Goal: Task Accomplishment & Management: Manage account settings

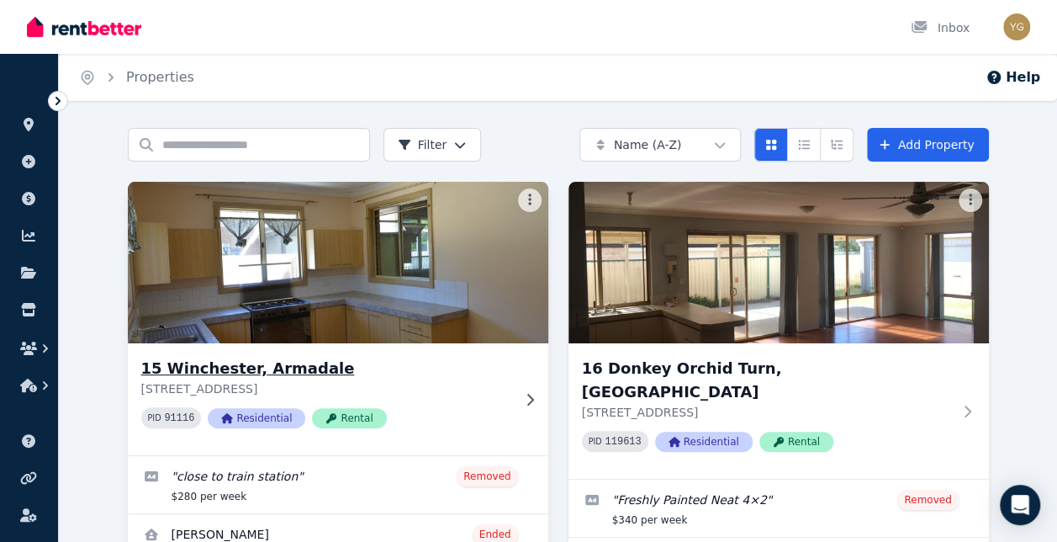
click at [242, 368] on h3 "15 Winchester, Armadale" at bounding box center [326, 369] width 370 height 24
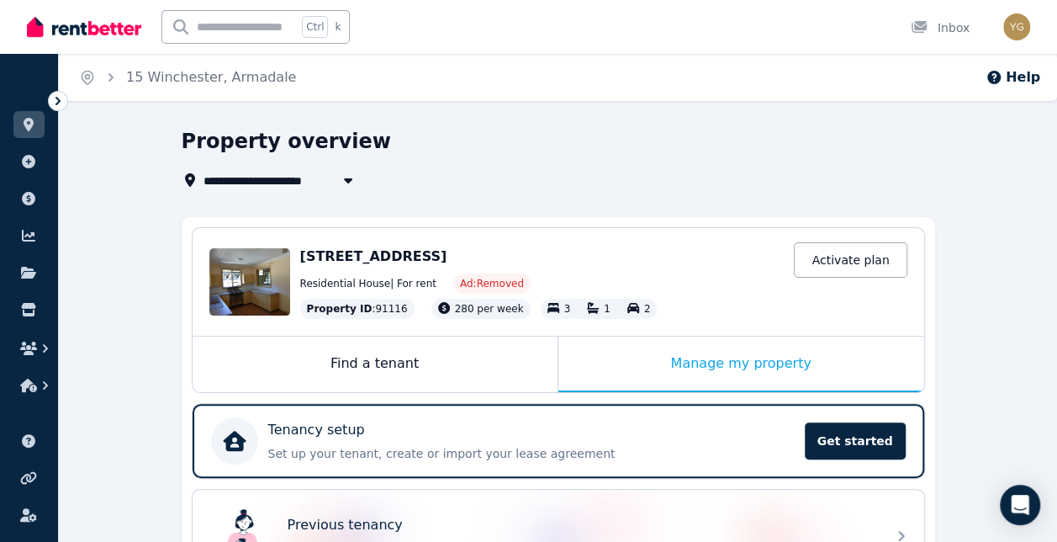
click at [59, 99] on icon at bounding box center [58, 101] width 5 height 8
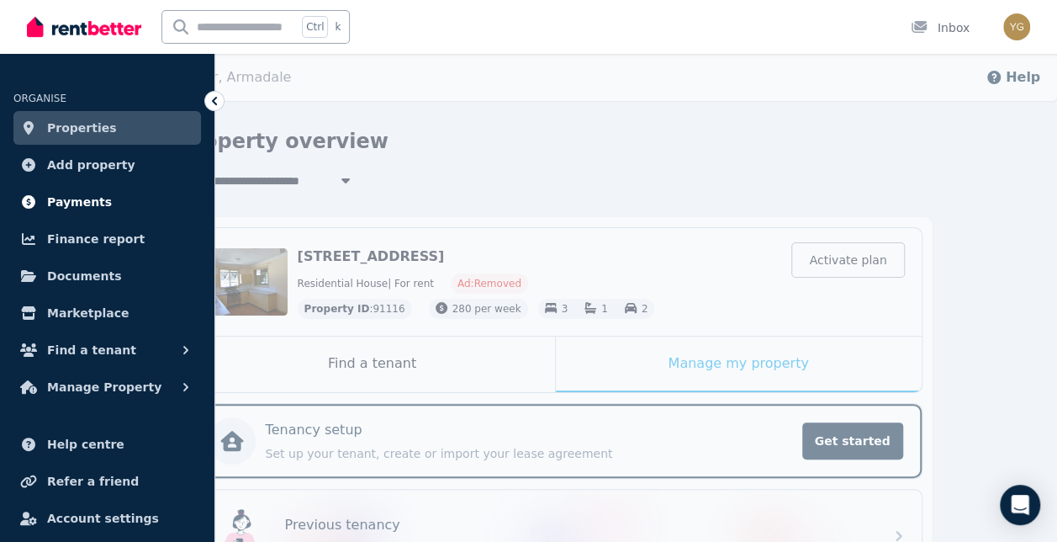
click at [87, 204] on span "Payments" at bounding box center [79, 202] width 65 height 20
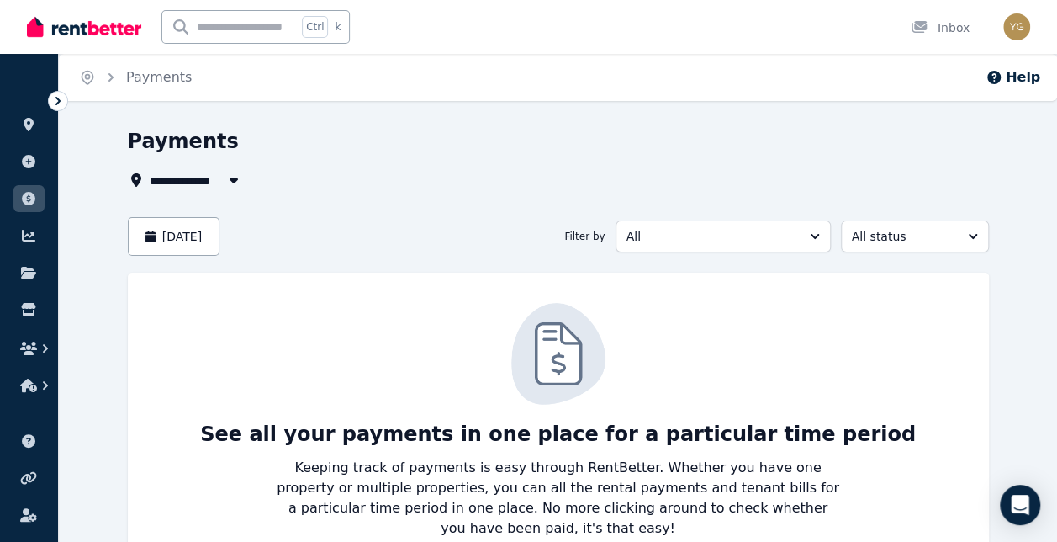
click at [54, 108] on icon at bounding box center [58, 101] width 17 height 17
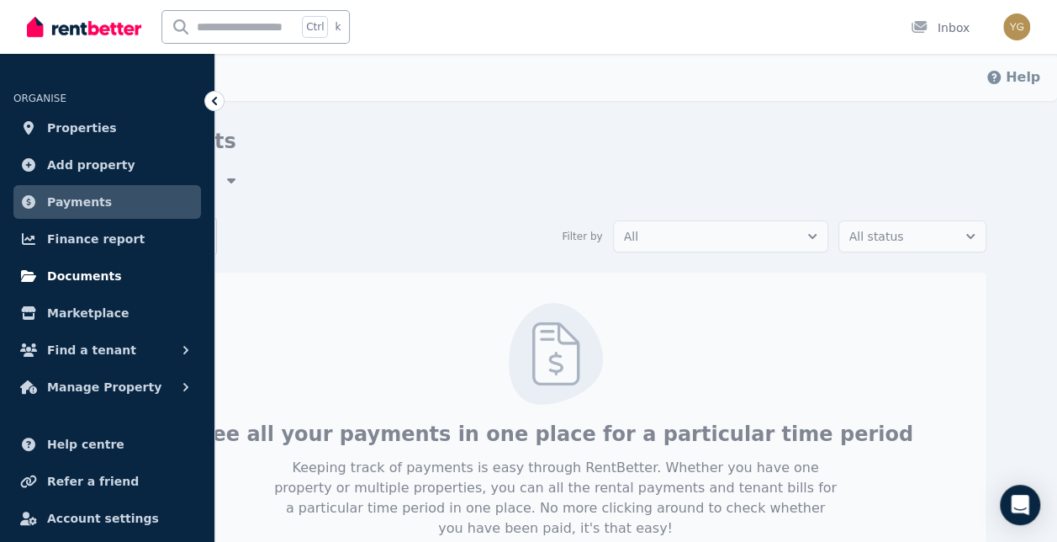
click at [95, 278] on span "Documents" at bounding box center [84, 276] width 75 height 20
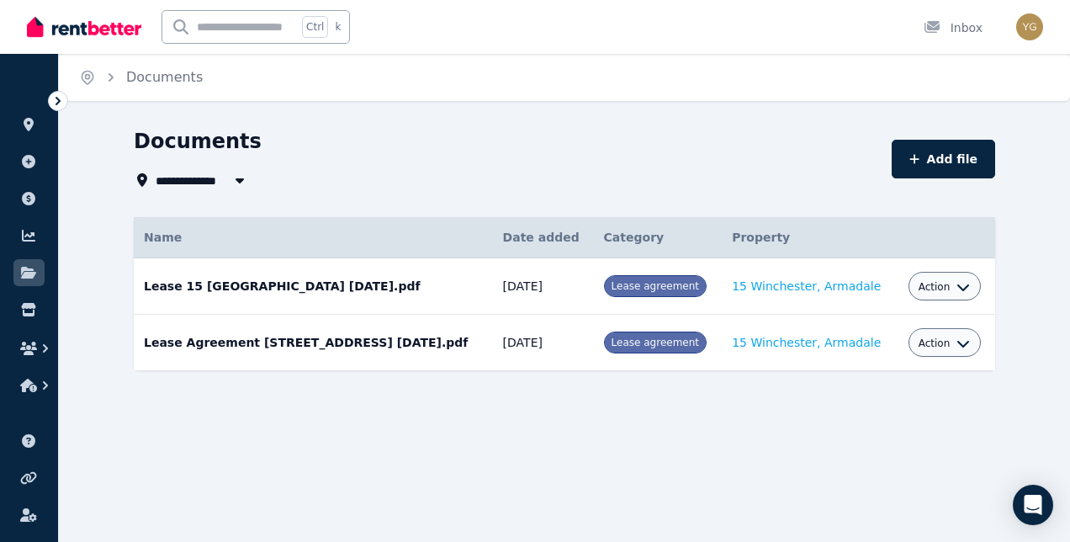
click at [54, 104] on icon at bounding box center [58, 101] width 17 height 17
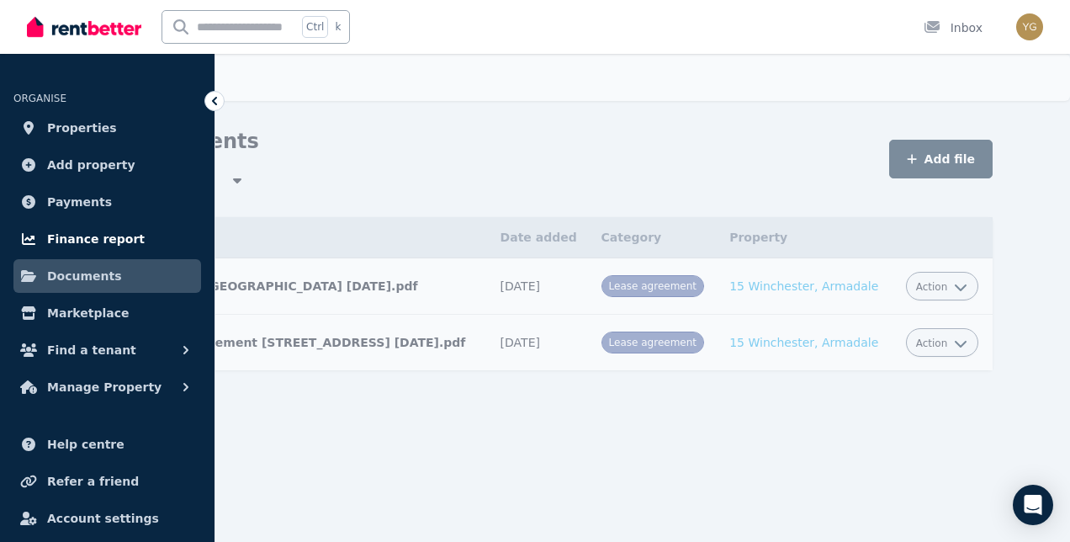
click at [87, 234] on span "Finance report" at bounding box center [96, 239] width 98 height 20
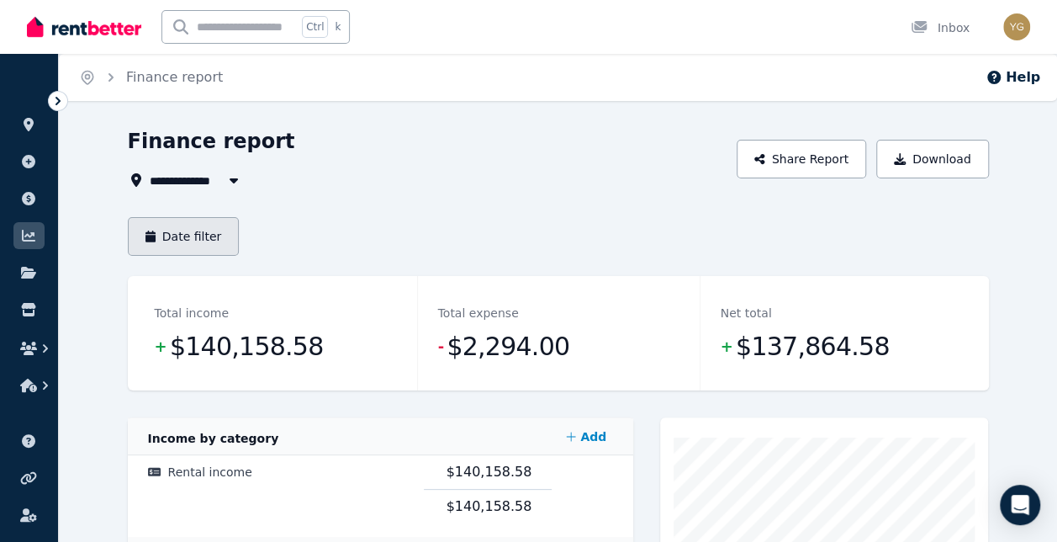
click at [183, 237] on button "Date filter" at bounding box center [184, 236] width 112 height 39
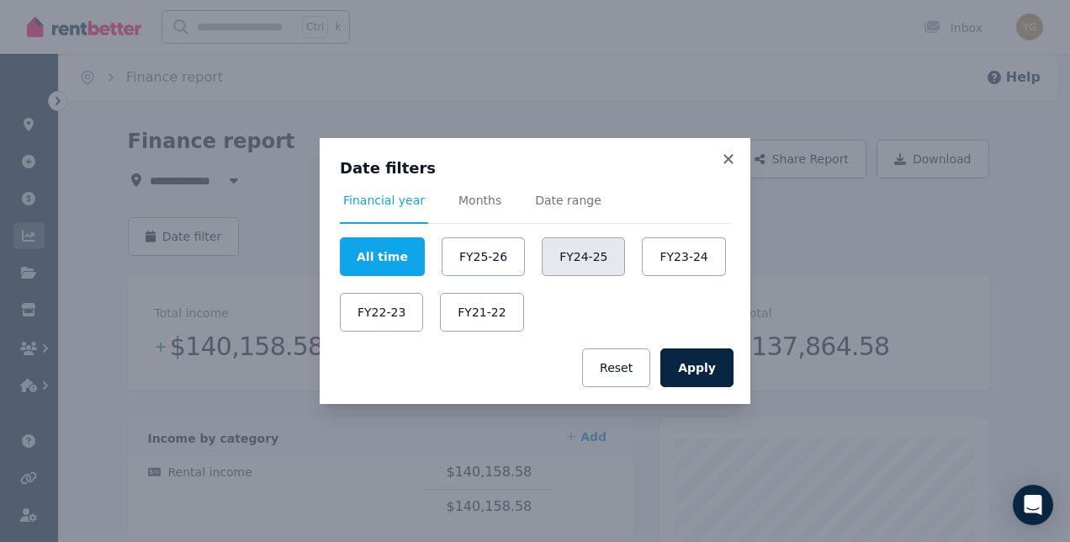
click at [580, 259] on button "FY24-25" at bounding box center [583, 256] width 83 height 39
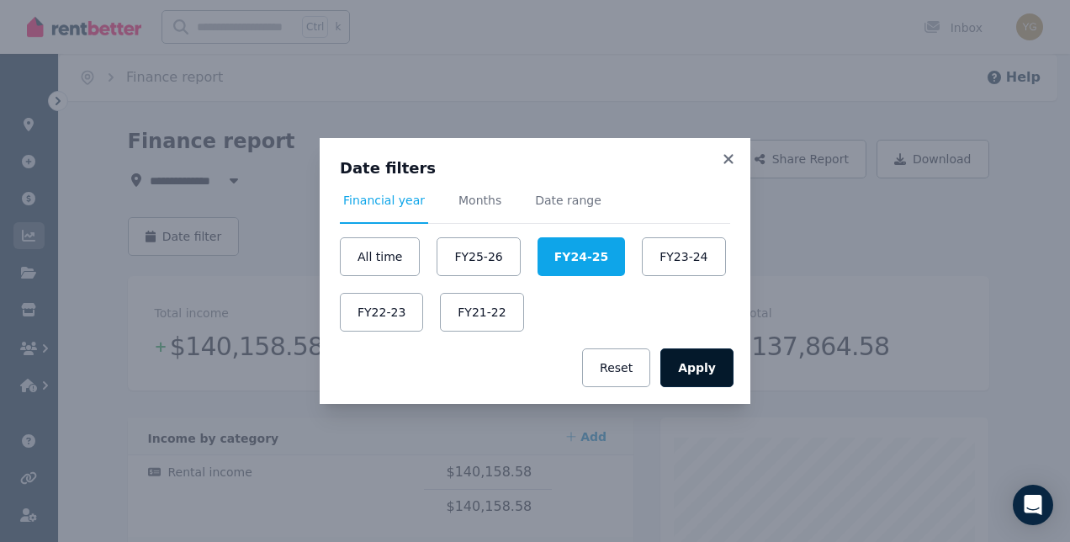
click at [708, 367] on button "Apply" at bounding box center [696, 367] width 73 height 39
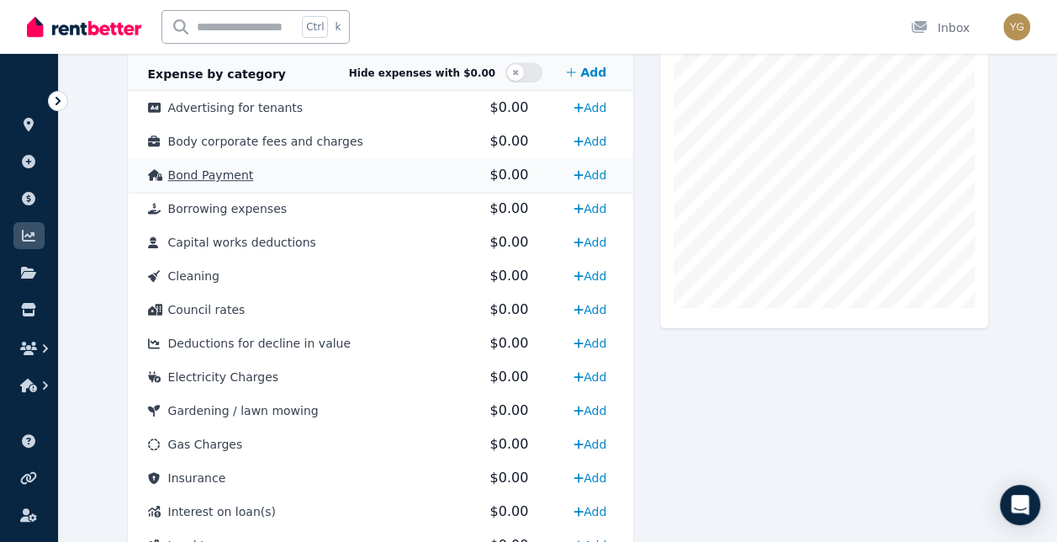
scroll to position [336, 0]
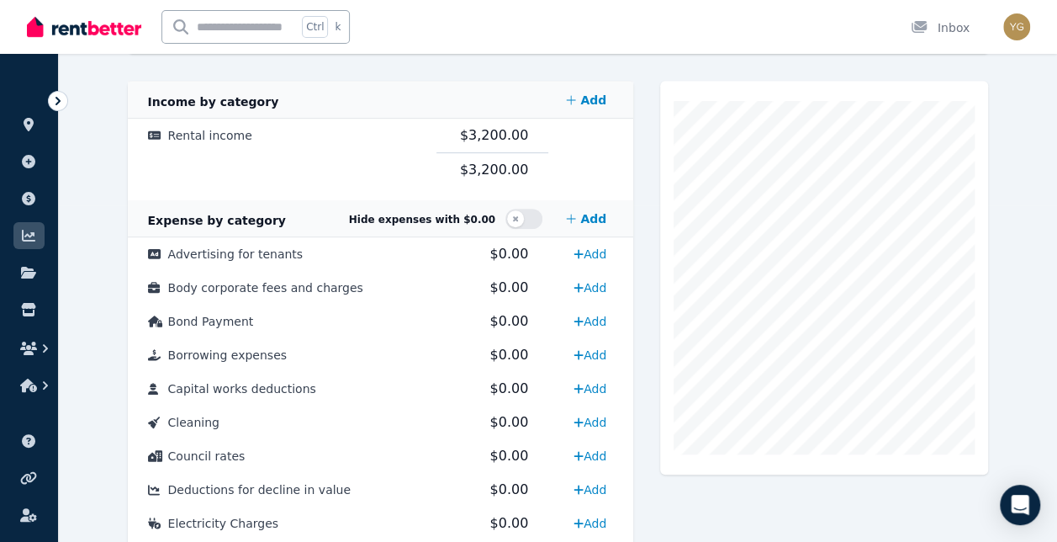
click at [488, 153] on td "$3,200.00" at bounding box center [492, 170] width 113 height 34
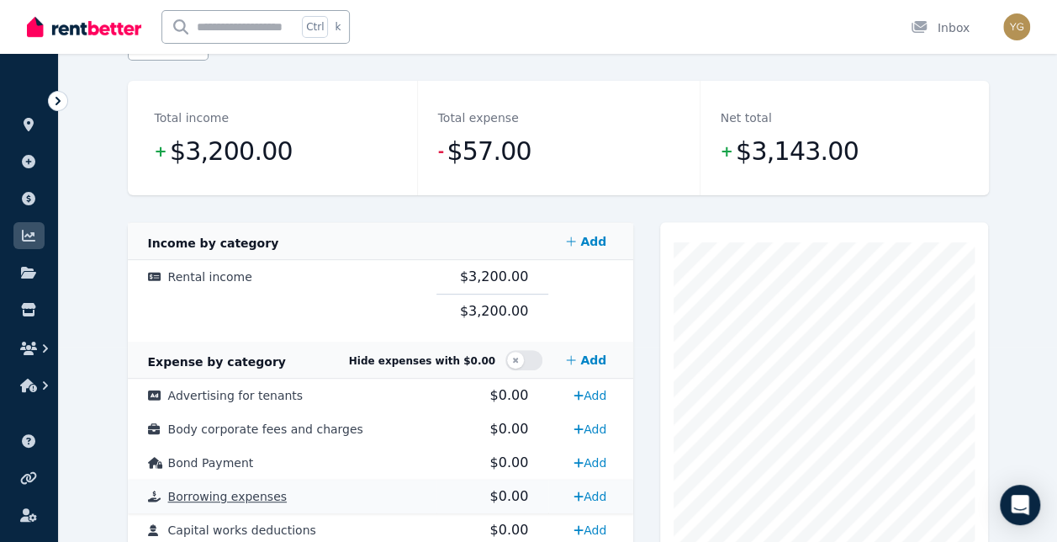
scroll to position [0, 0]
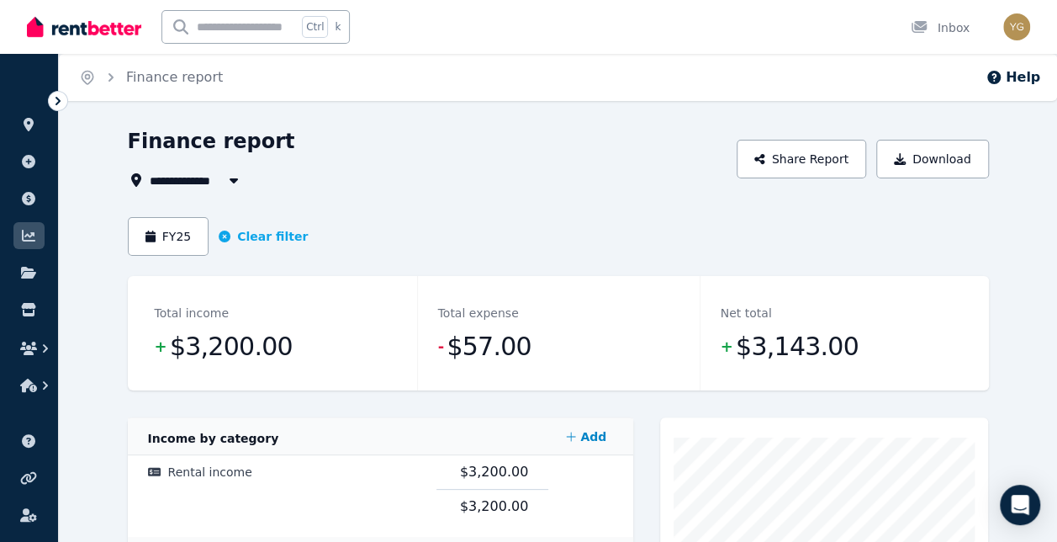
click at [64, 99] on icon at bounding box center [58, 101] width 17 height 17
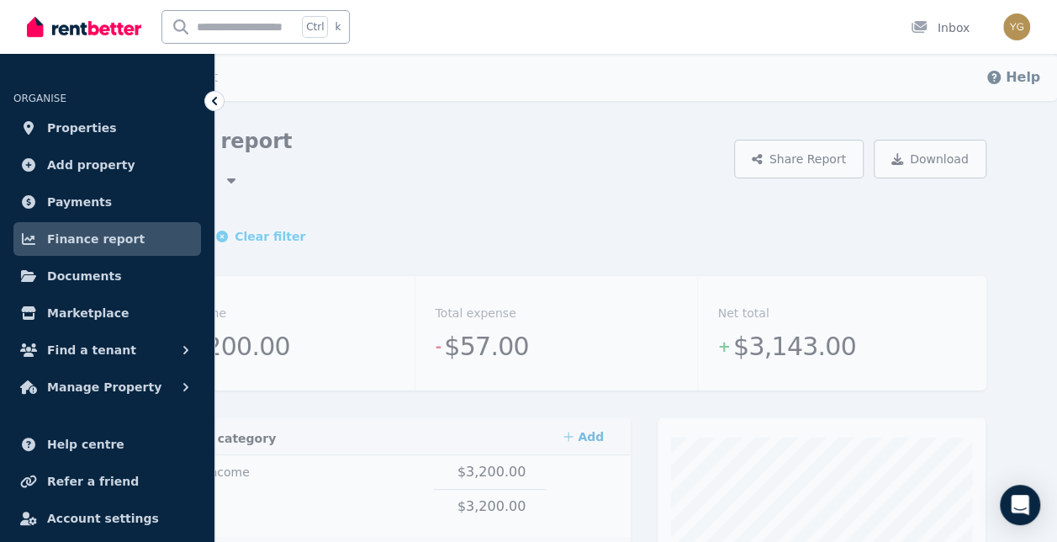
click at [209, 100] on icon at bounding box center [214, 101] width 17 height 17
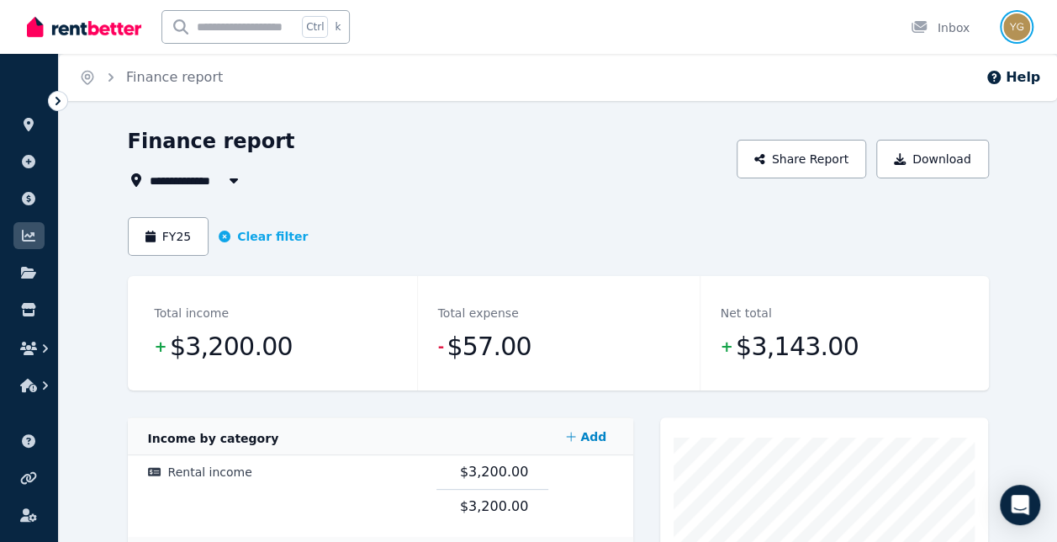
click at [1020, 32] on img "button" at bounding box center [1016, 26] width 27 height 27
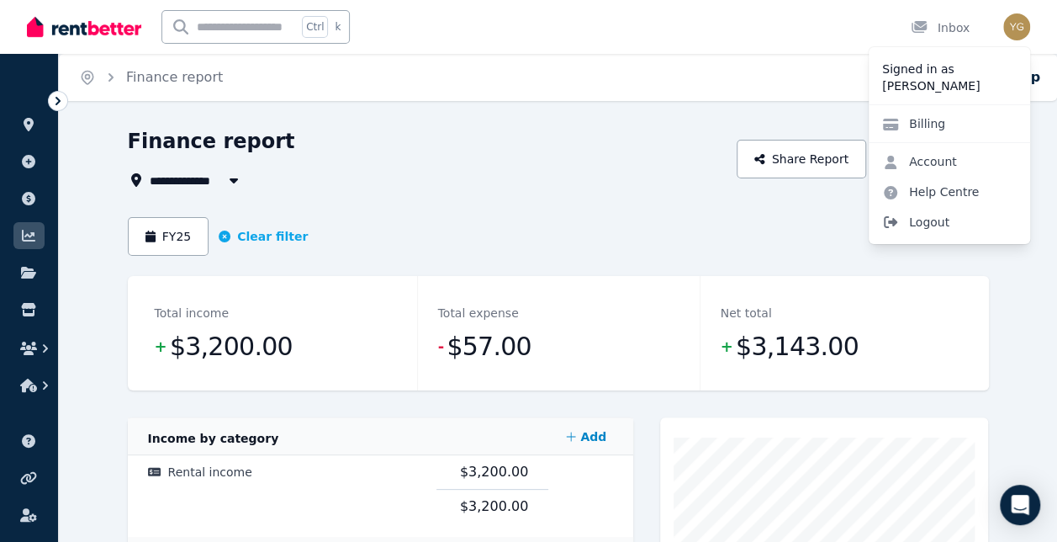
click at [945, 224] on span "Logout" at bounding box center [949, 222] width 161 height 30
